Goal: Transaction & Acquisition: Book appointment/travel/reservation

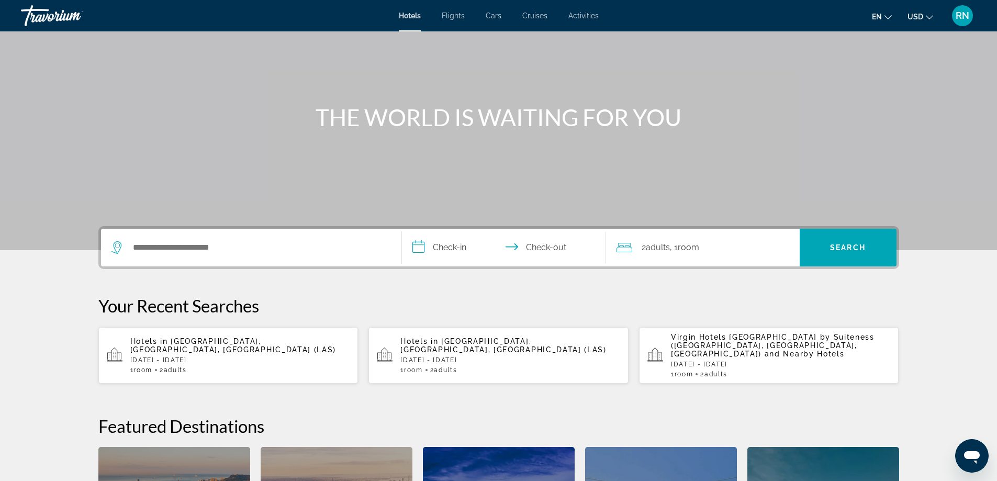
scroll to position [52, 0]
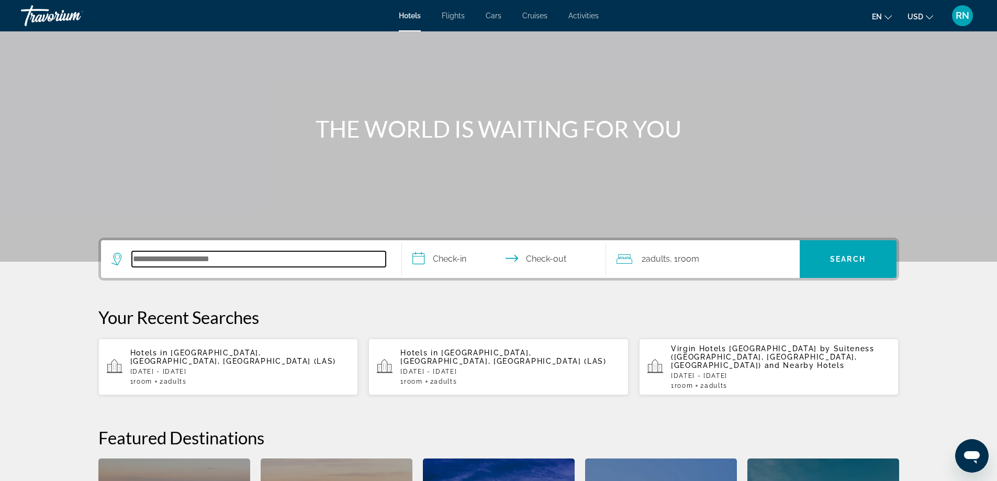
click at [237, 261] on input "Search hotel destination" at bounding box center [259, 259] width 254 height 16
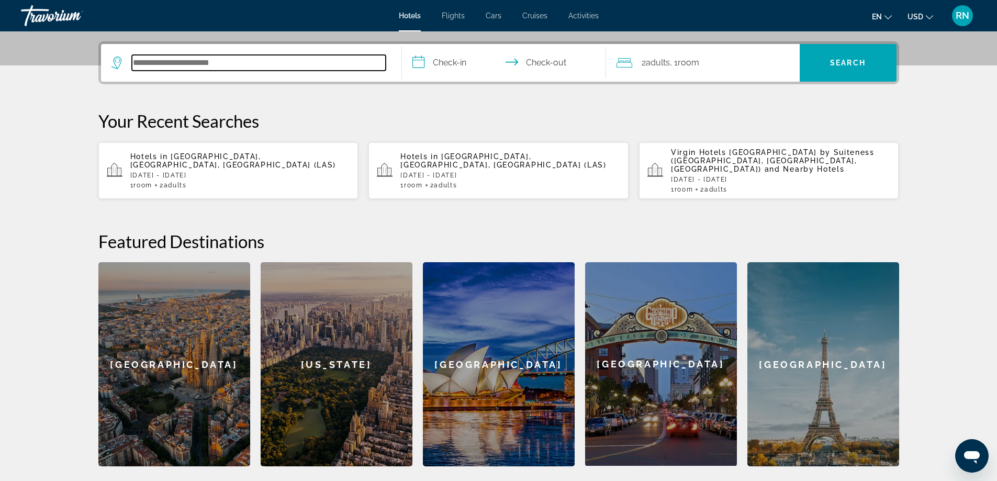
scroll to position [256, 0]
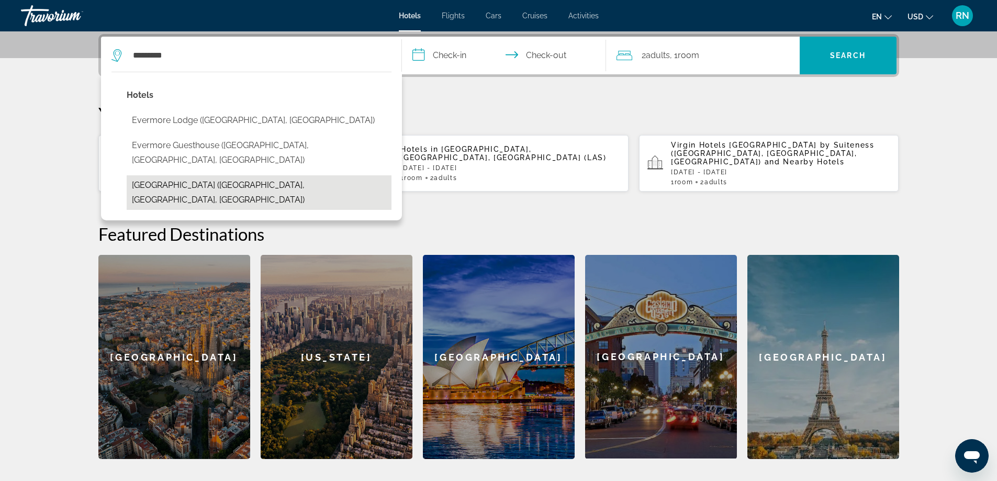
click at [199, 175] on button "[GEOGRAPHIC_DATA] ([GEOGRAPHIC_DATA], [GEOGRAPHIC_DATA], [GEOGRAPHIC_DATA])" at bounding box center [259, 192] width 265 height 35
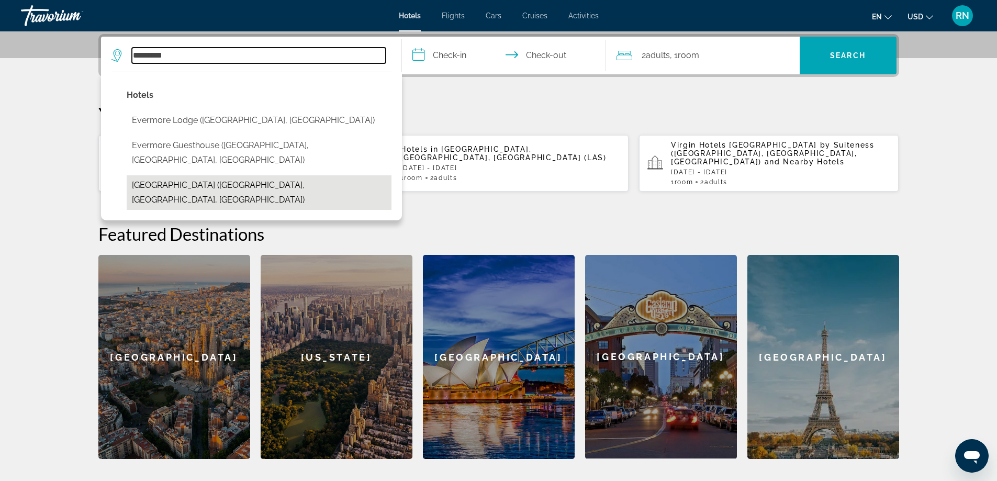
type input "**********"
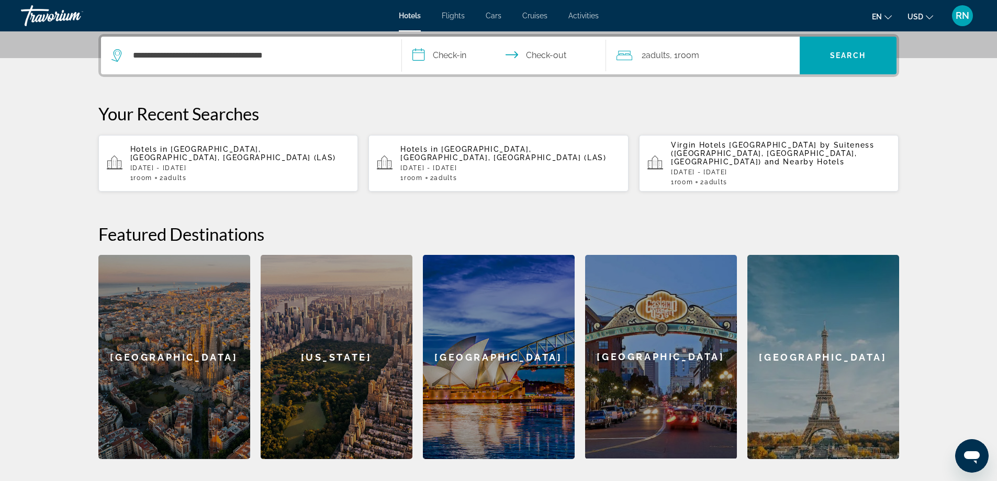
click at [434, 43] on input "**********" at bounding box center [506, 57] width 208 height 41
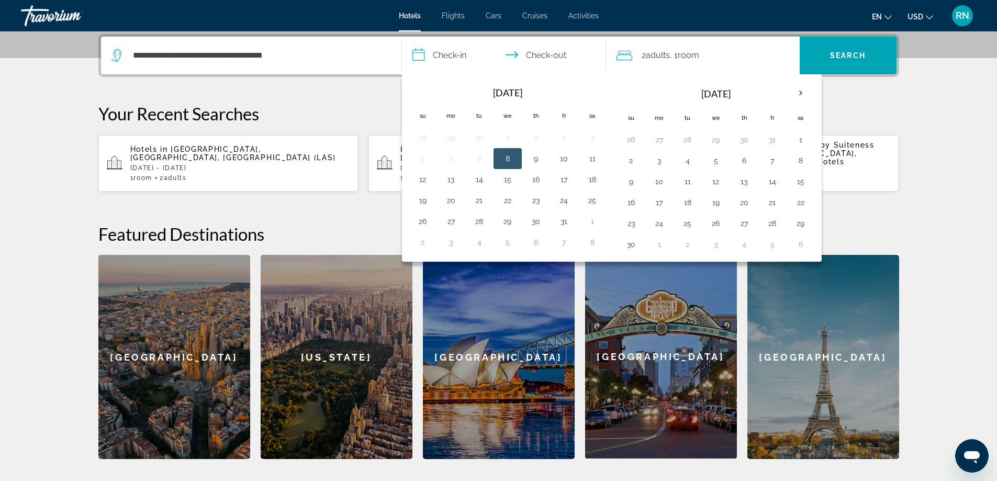
click at [442, 50] on input "**********" at bounding box center [506, 57] width 208 height 41
click at [741, 204] on button "20" at bounding box center [744, 202] width 17 height 15
click at [661, 227] on button "24" at bounding box center [659, 223] width 17 height 15
type input "**********"
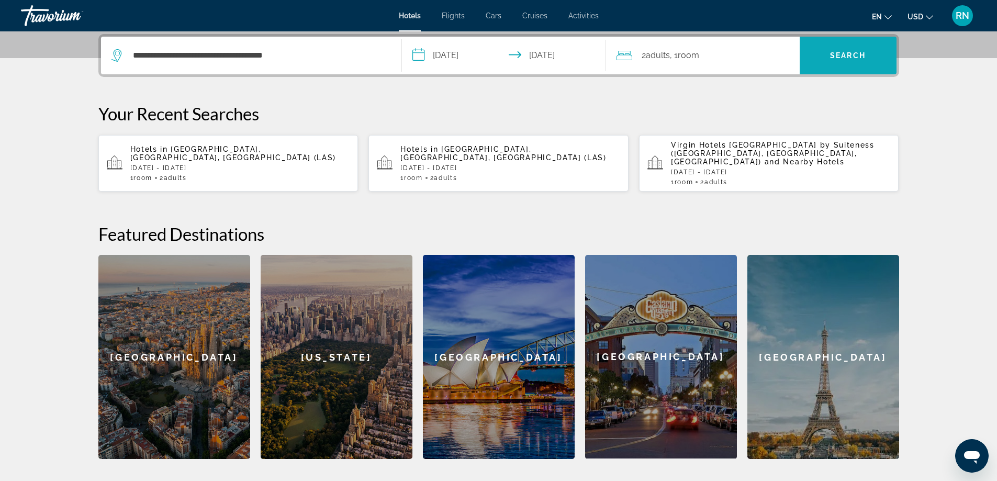
click at [849, 57] on span "Search" at bounding box center [848, 55] width 36 height 8
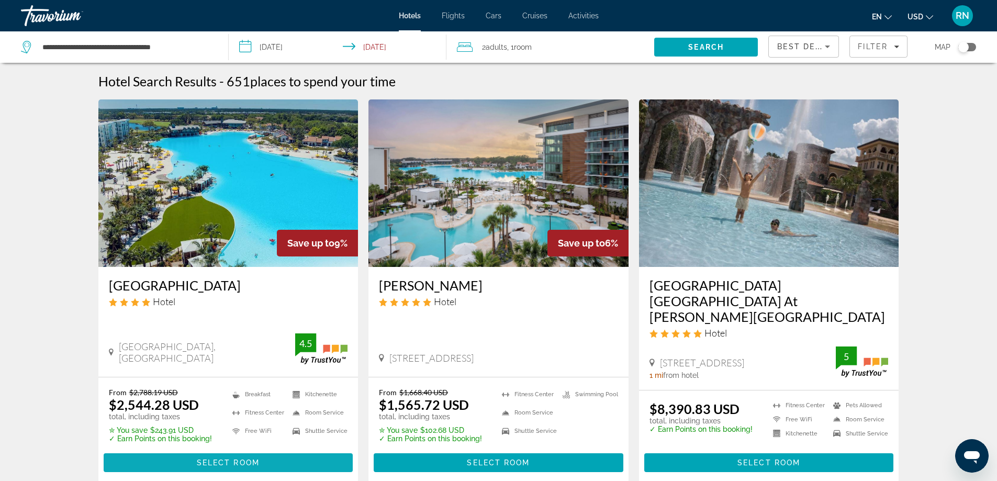
click at [219, 459] on span "Select Room" at bounding box center [228, 463] width 63 height 8
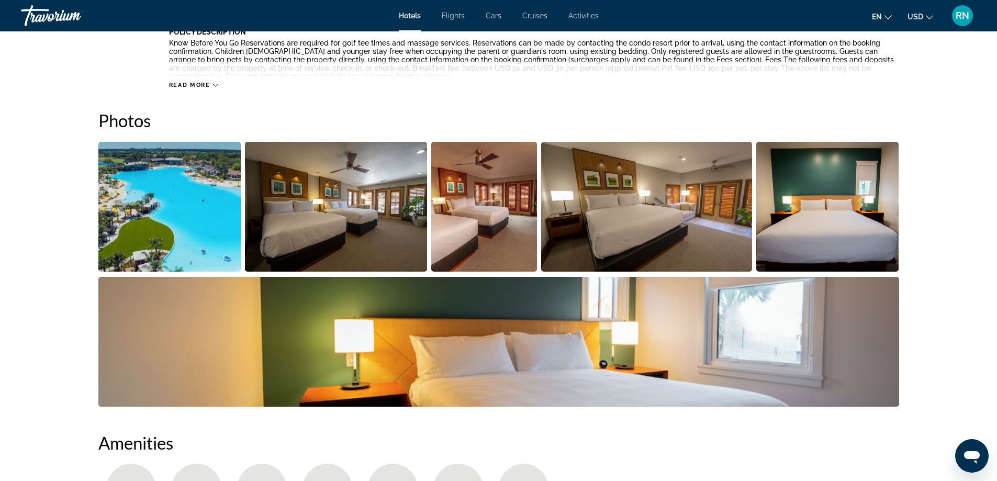
scroll to position [471, 0]
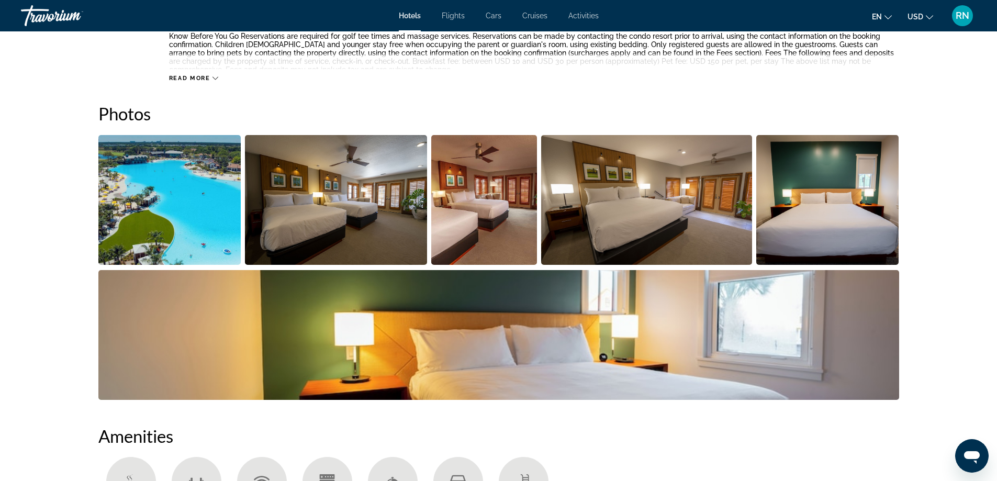
click at [166, 223] on img "Open full-screen image slider" at bounding box center [169, 200] width 143 height 130
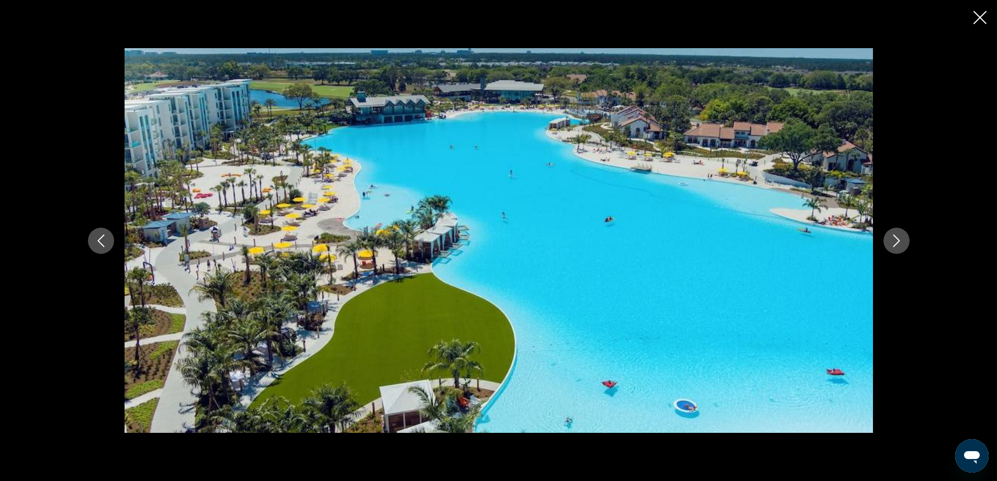
click at [887, 239] on button "Next image" at bounding box center [897, 241] width 26 height 26
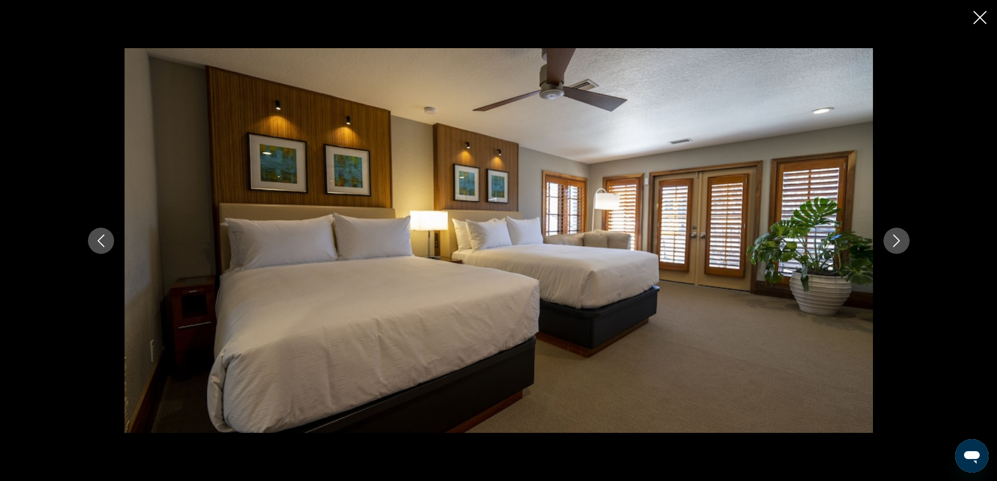
click at [887, 239] on button "Next image" at bounding box center [897, 241] width 26 height 26
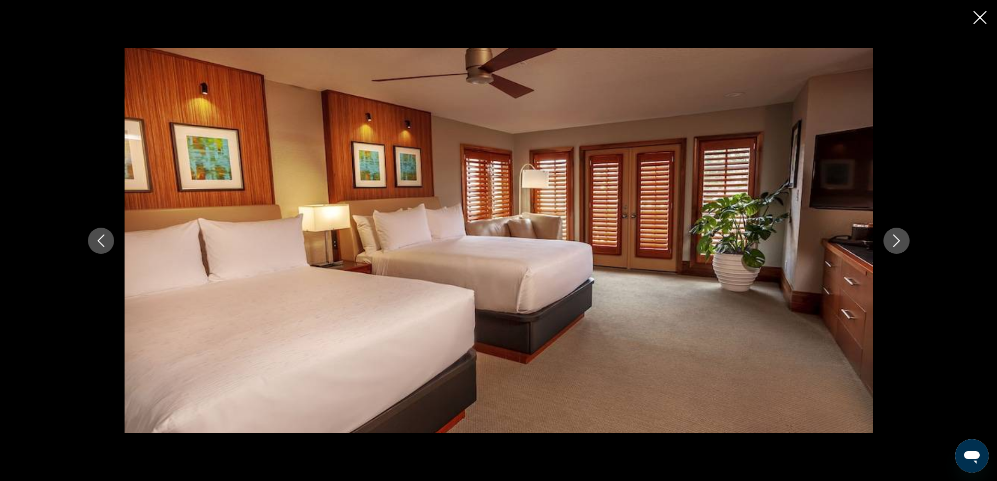
click at [887, 239] on button "Next image" at bounding box center [897, 241] width 26 height 26
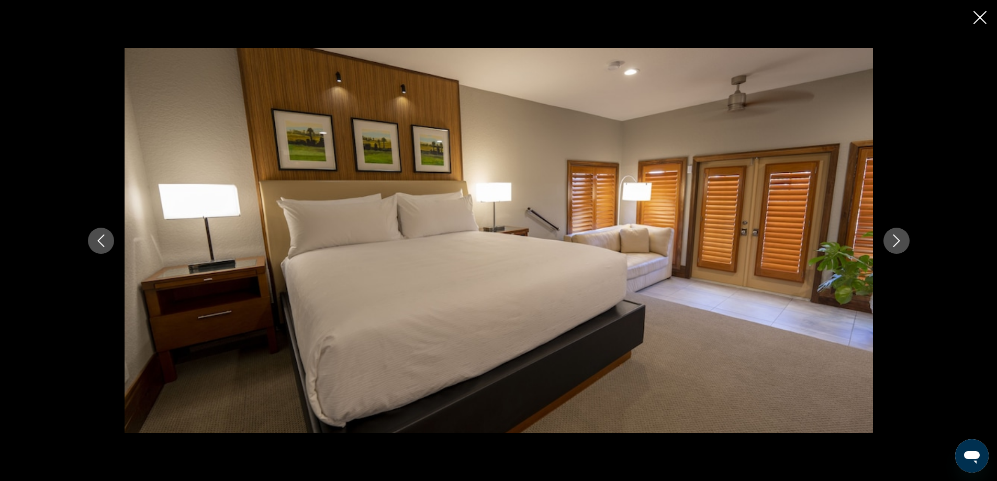
click at [887, 239] on button "Next image" at bounding box center [897, 241] width 26 height 26
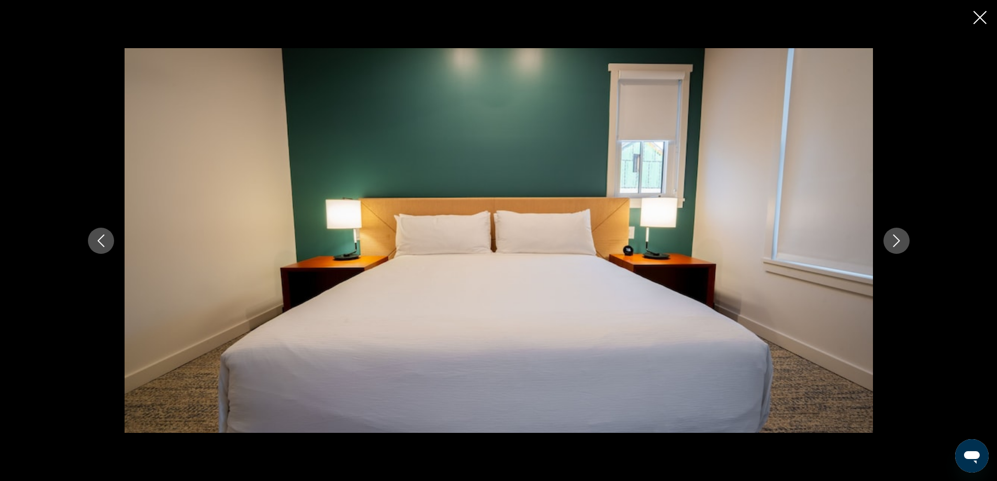
click at [887, 239] on button "Next image" at bounding box center [897, 241] width 26 height 26
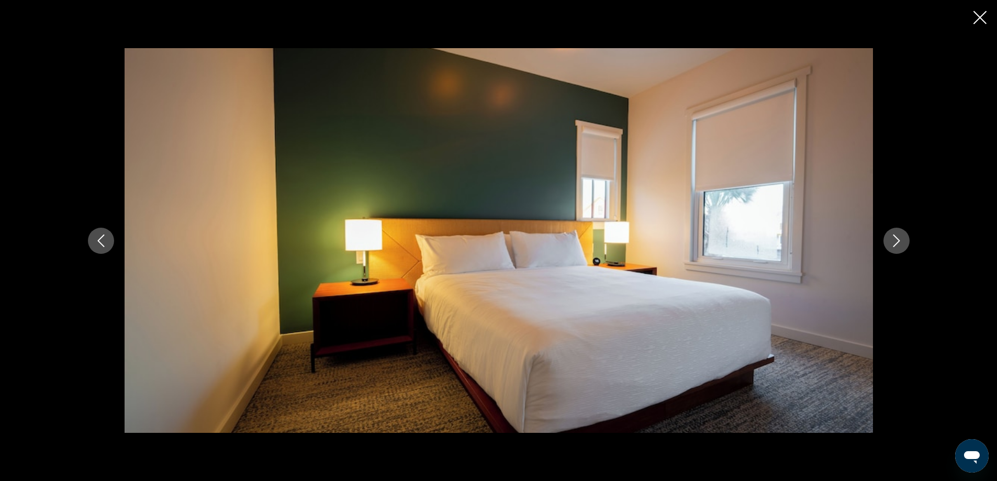
click at [887, 239] on button "Next image" at bounding box center [897, 241] width 26 height 26
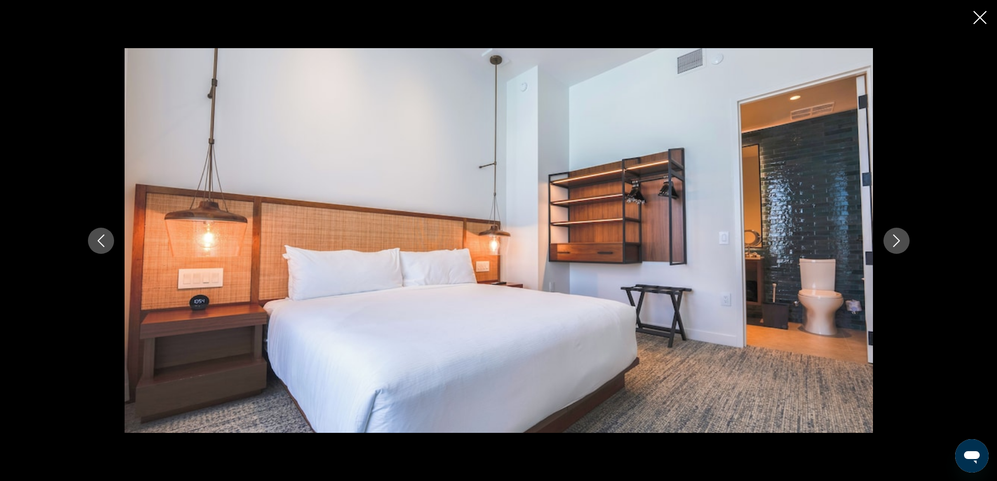
click at [887, 239] on button "Next image" at bounding box center [897, 241] width 26 height 26
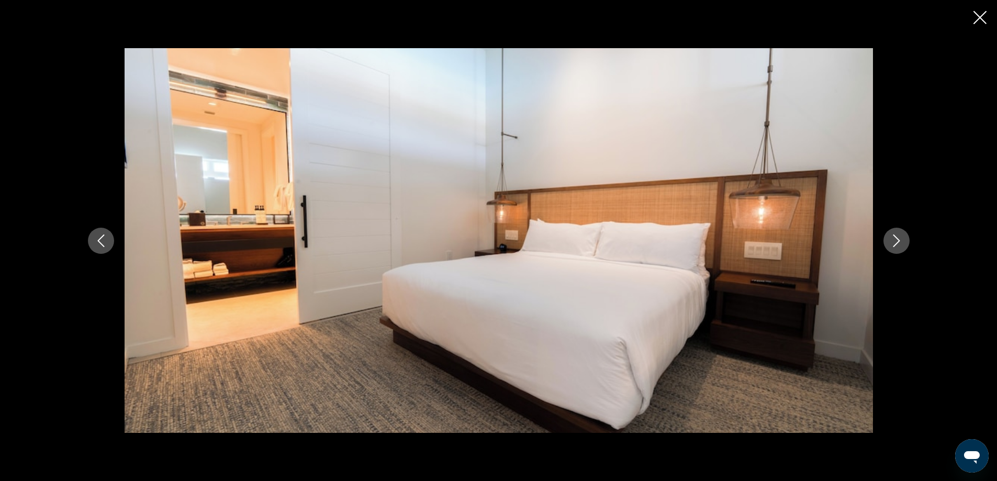
click at [887, 239] on button "Next image" at bounding box center [897, 241] width 26 height 26
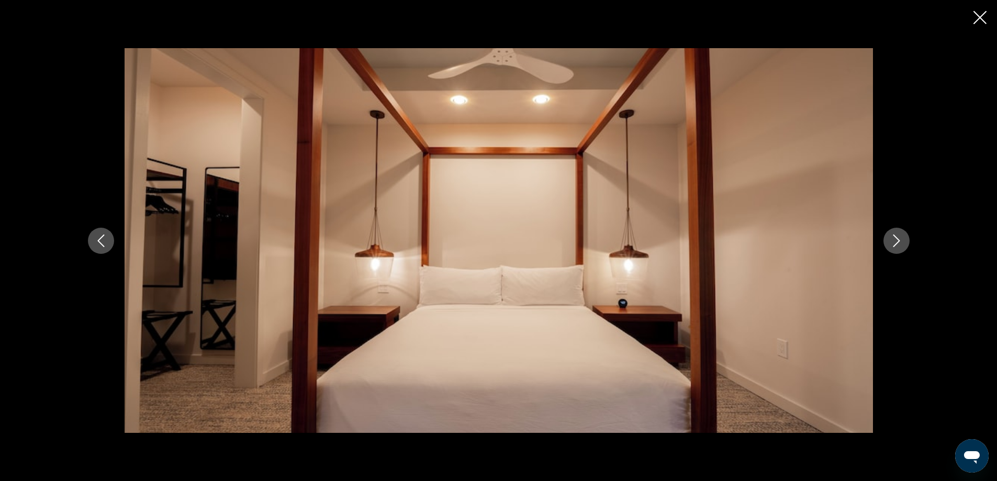
click at [887, 239] on button "Next image" at bounding box center [897, 241] width 26 height 26
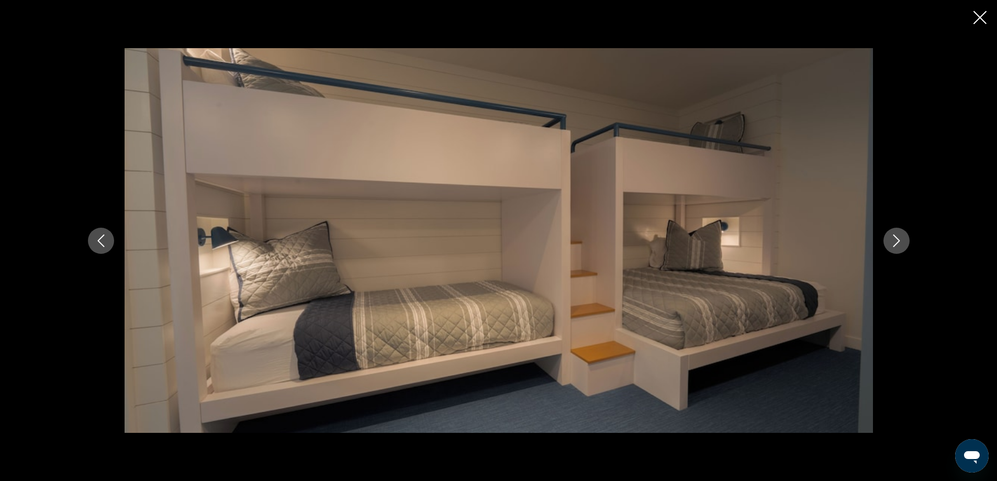
click at [887, 239] on button "Next image" at bounding box center [897, 241] width 26 height 26
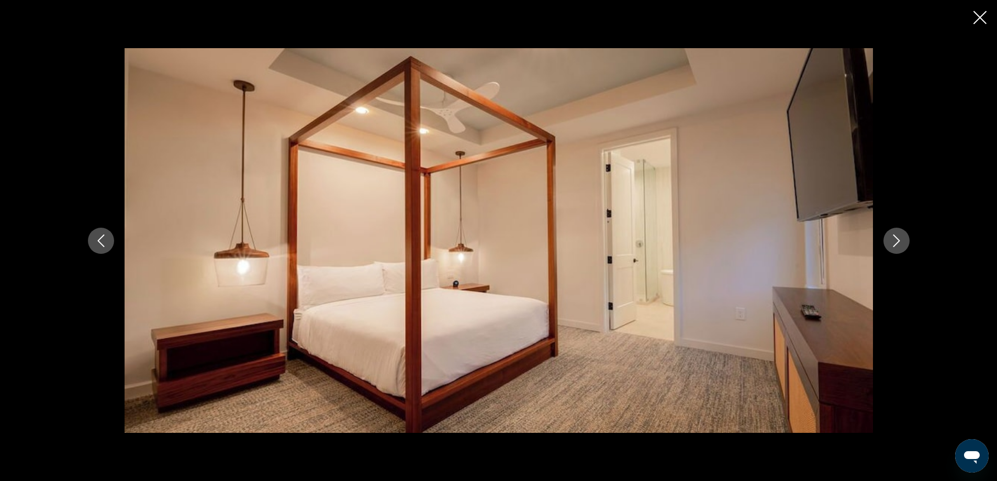
click at [887, 239] on button "Next image" at bounding box center [897, 241] width 26 height 26
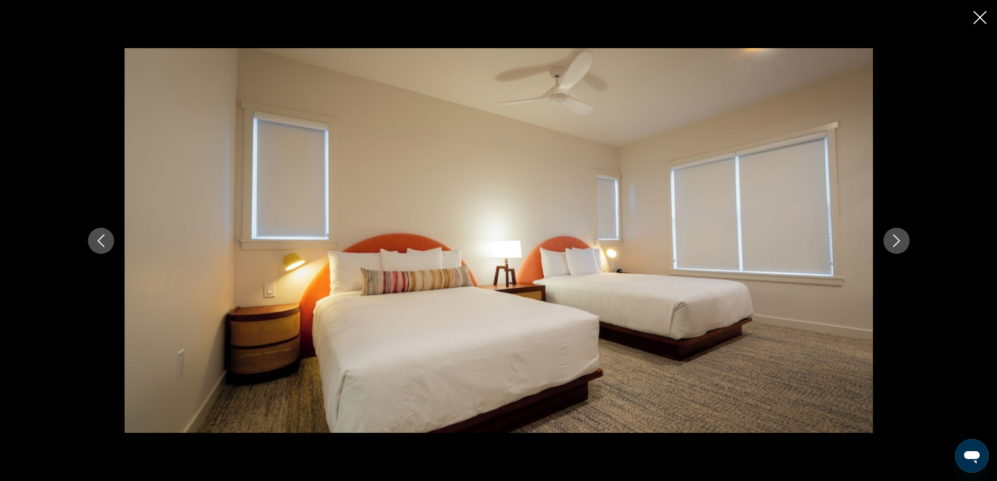
click at [887, 239] on button "Next image" at bounding box center [897, 241] width 26 height 26
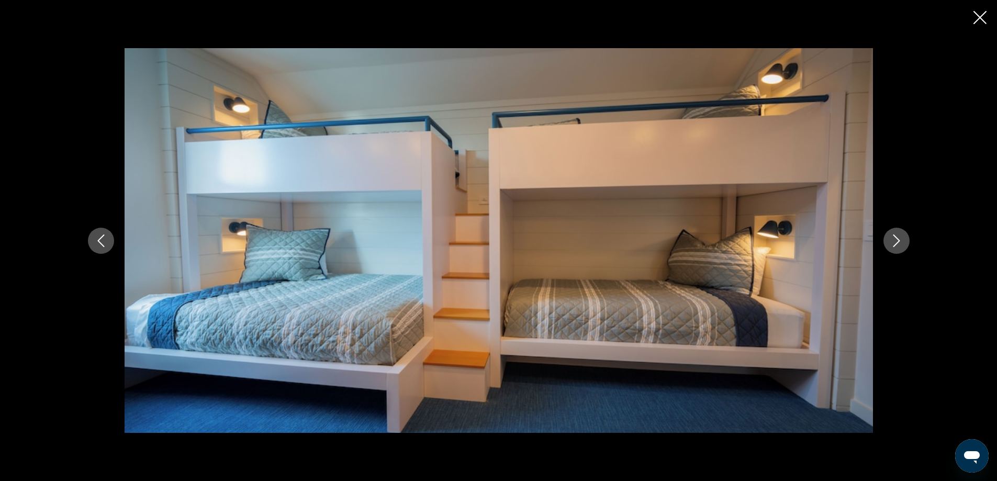
click at [887, 239] on button "Next image" at bounding box center [897, 241] width 26 height 26
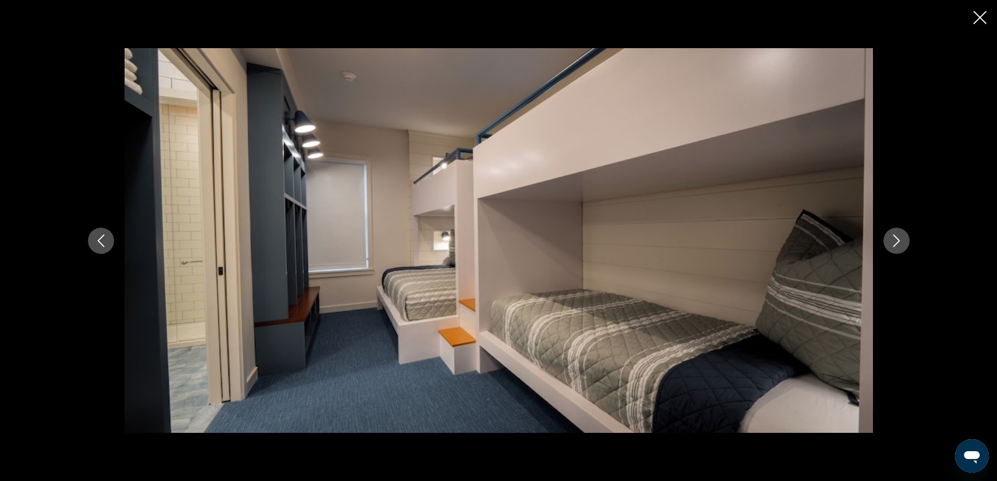
click at [887, 239] on button "Next image" at bounding box center [897, 241] width 26 height 26
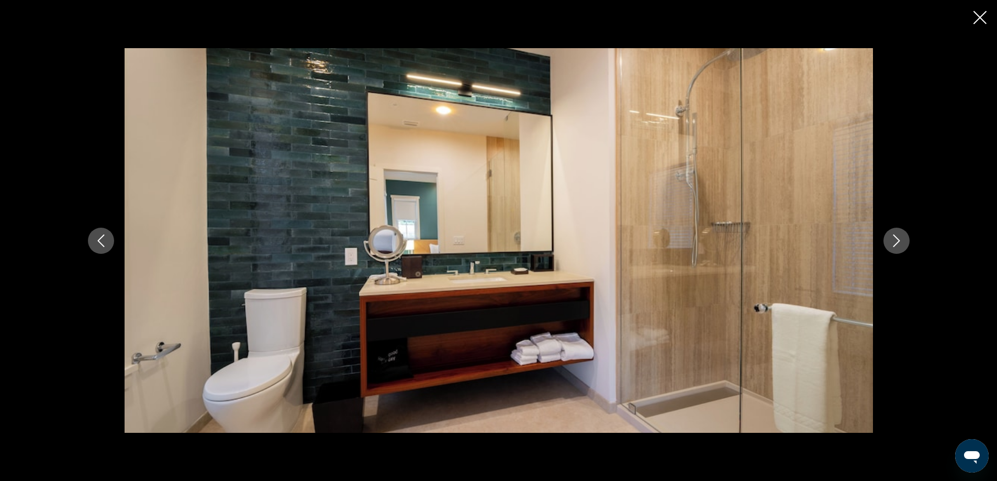
click at [977, 15] on icon "Close slideshow" at bounding box center [980, 17] width 13 height 13
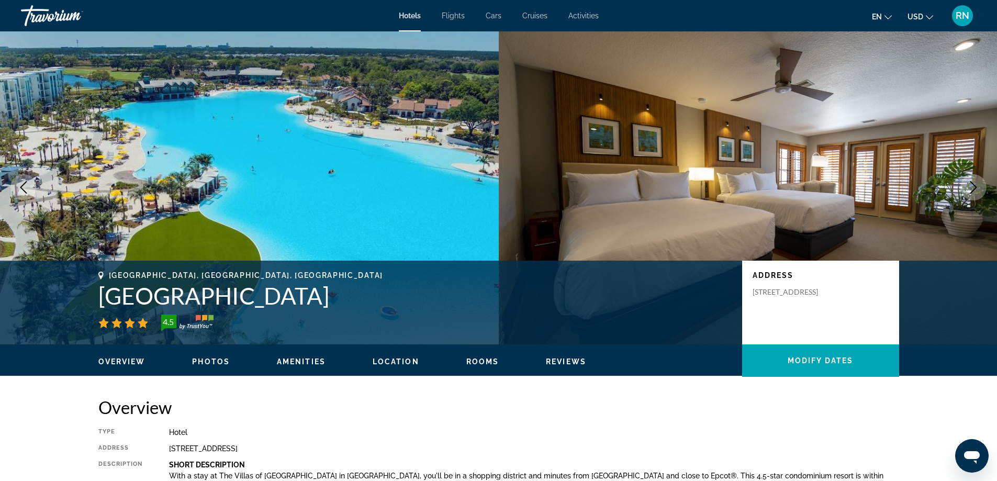
scroll to position [0, 0]
